Goal: Check status: Check status

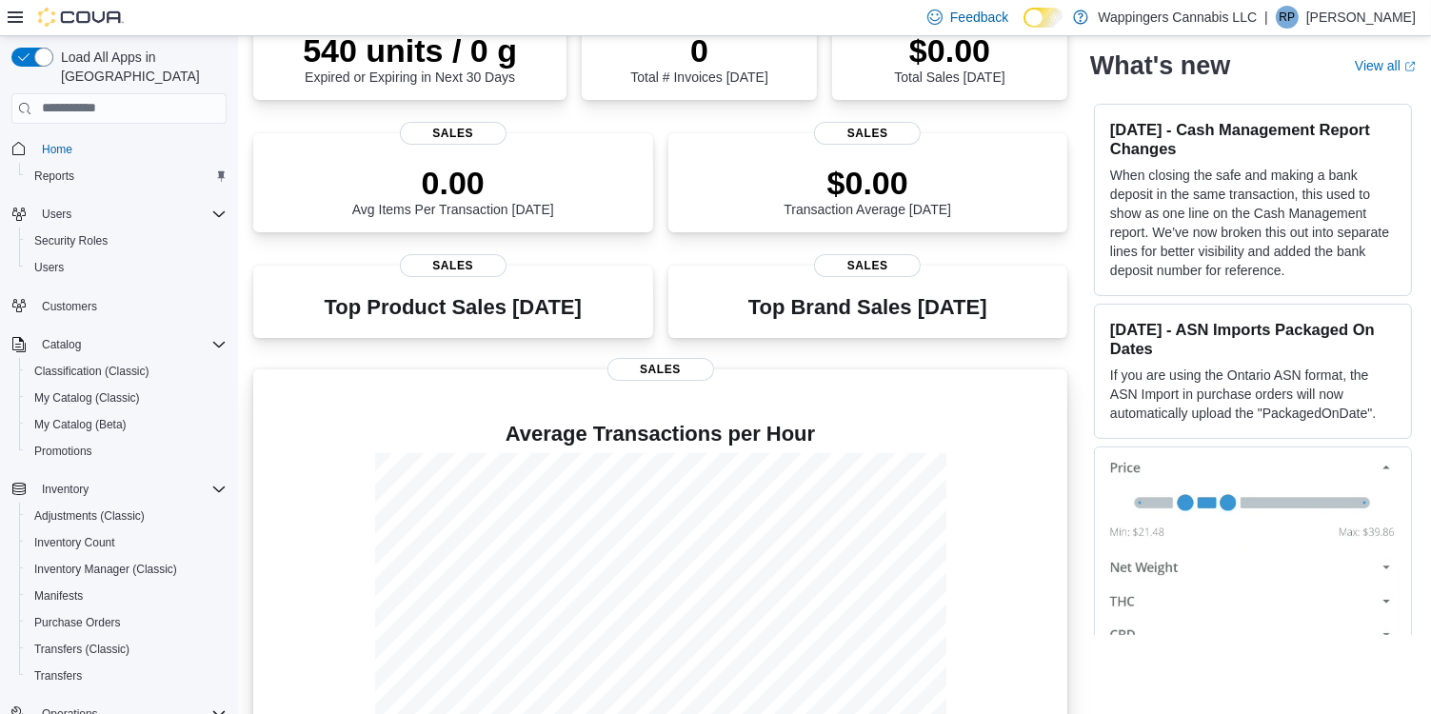
scroll to position [411, 0]
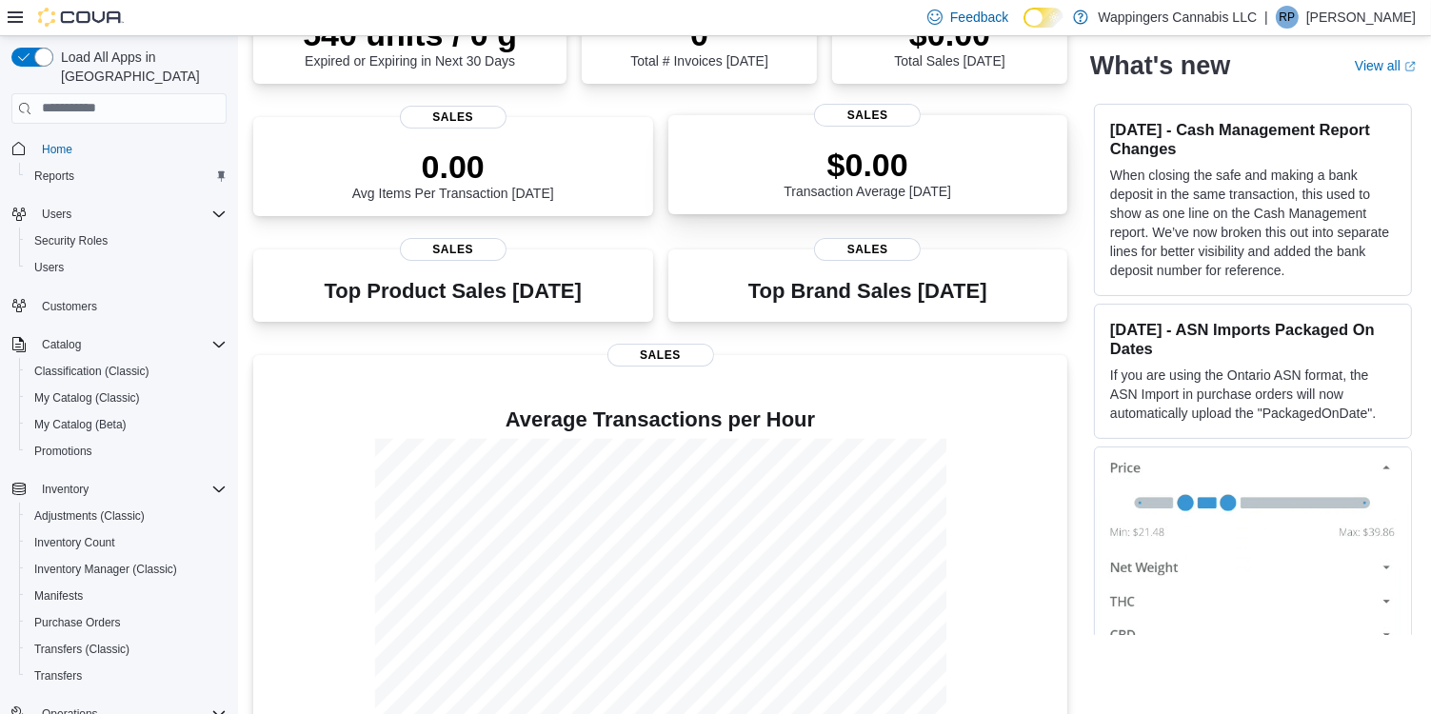
scroll to position [411, 0]
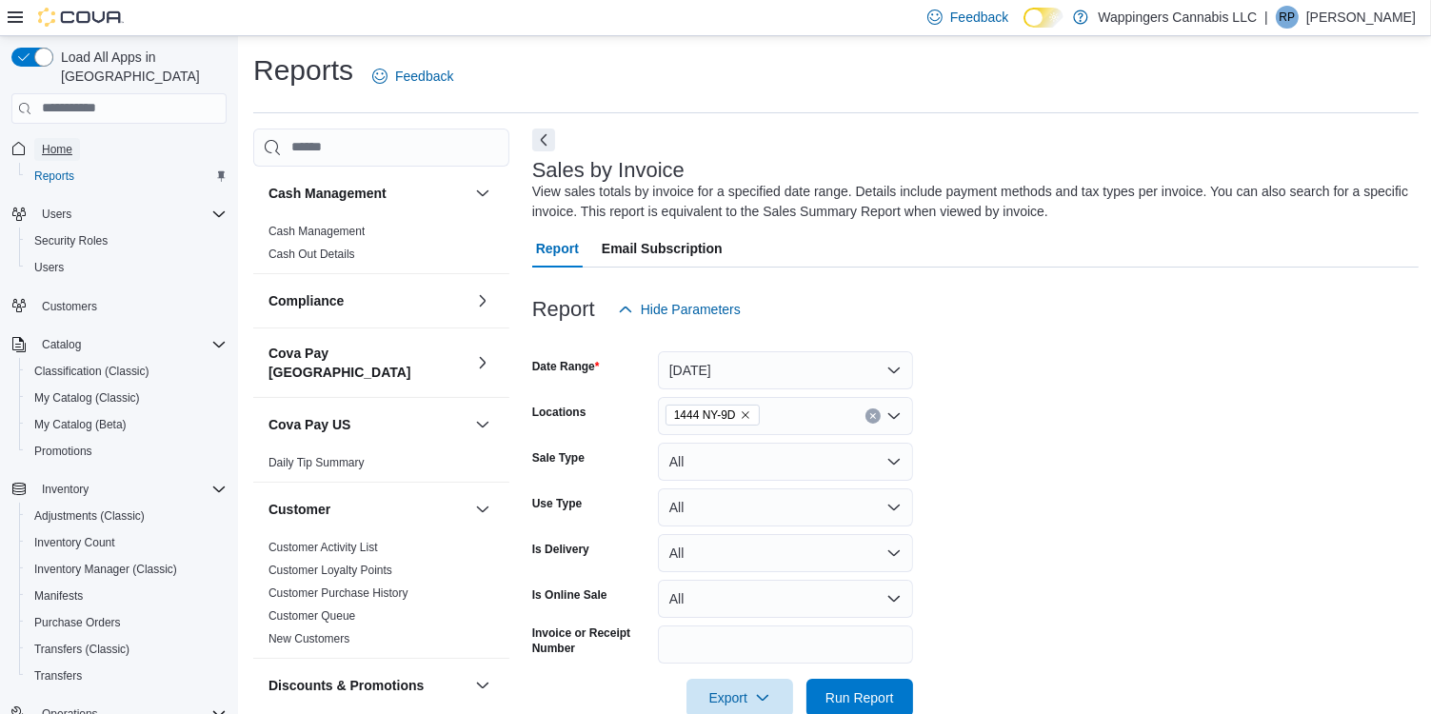
click at [69, 142] on span "Home" at bounding box center [57, 149] width 30 height 15
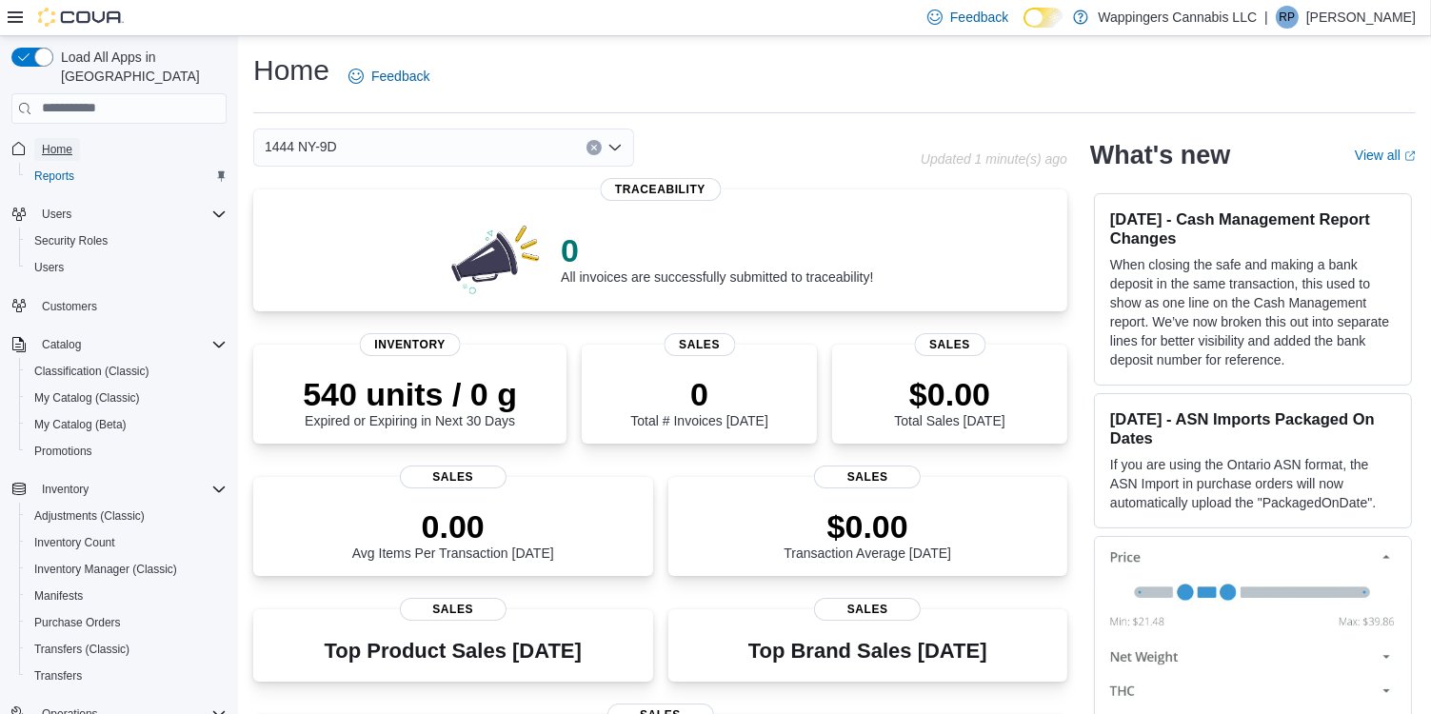
click at [61, 142] on span "Home" at bounding box center [57, 149] width 30 height 15
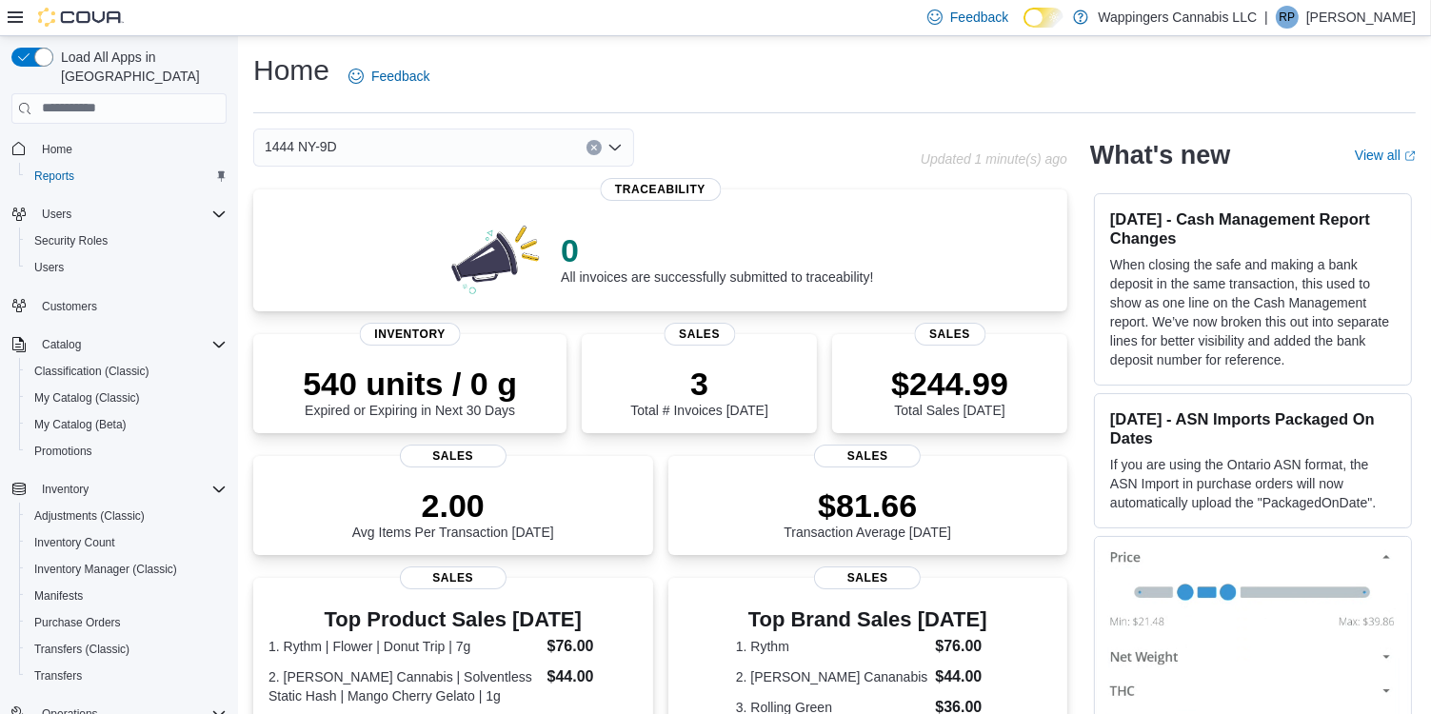
drag, startPoint x: 1178, startPoint y: 506, endPoint x: 933, endPoint y: 141, distance: 439.2
